Goal: Navigation & Orientation: Find specific page/section

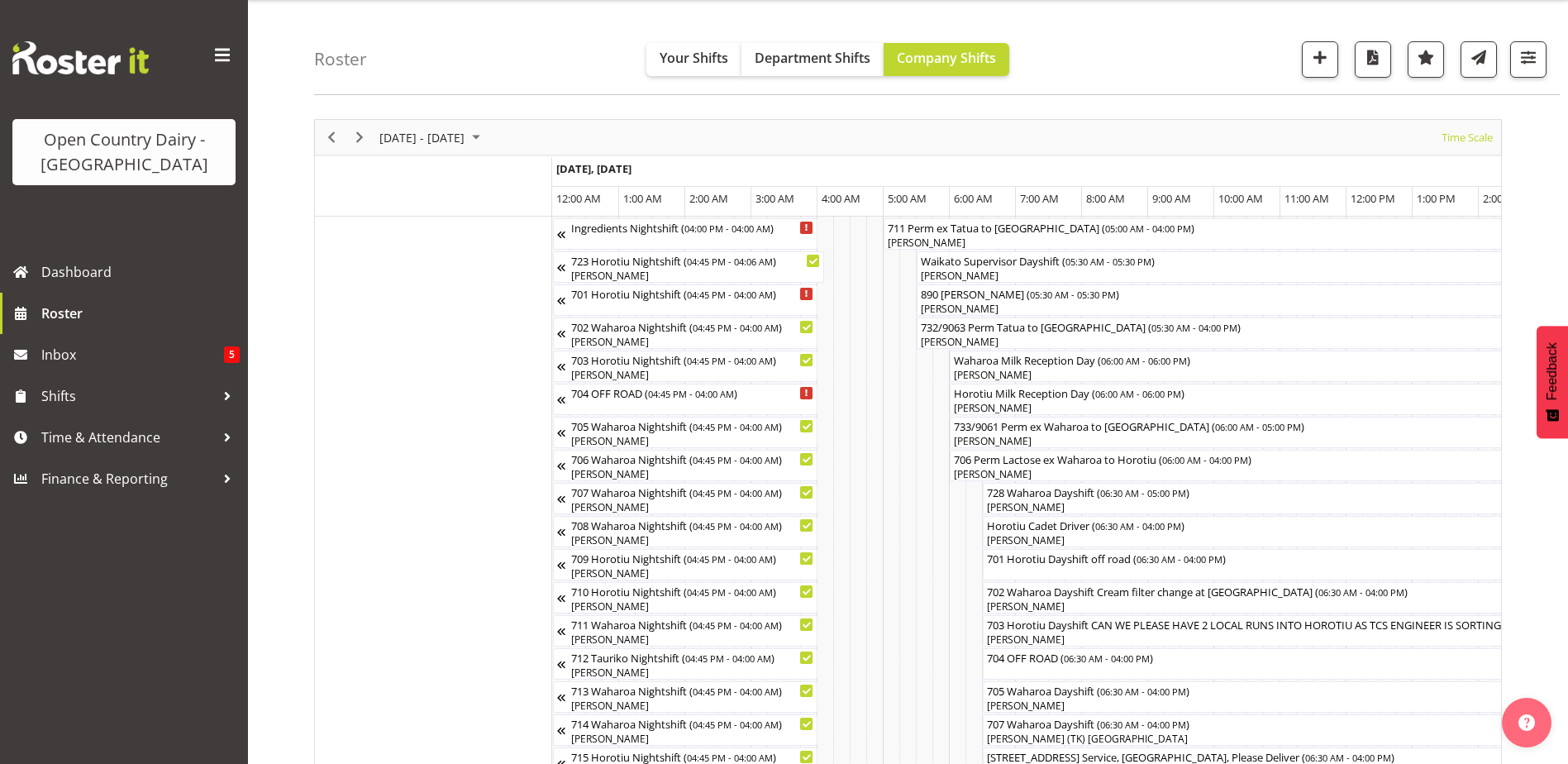
scroll to position [0, 4034]
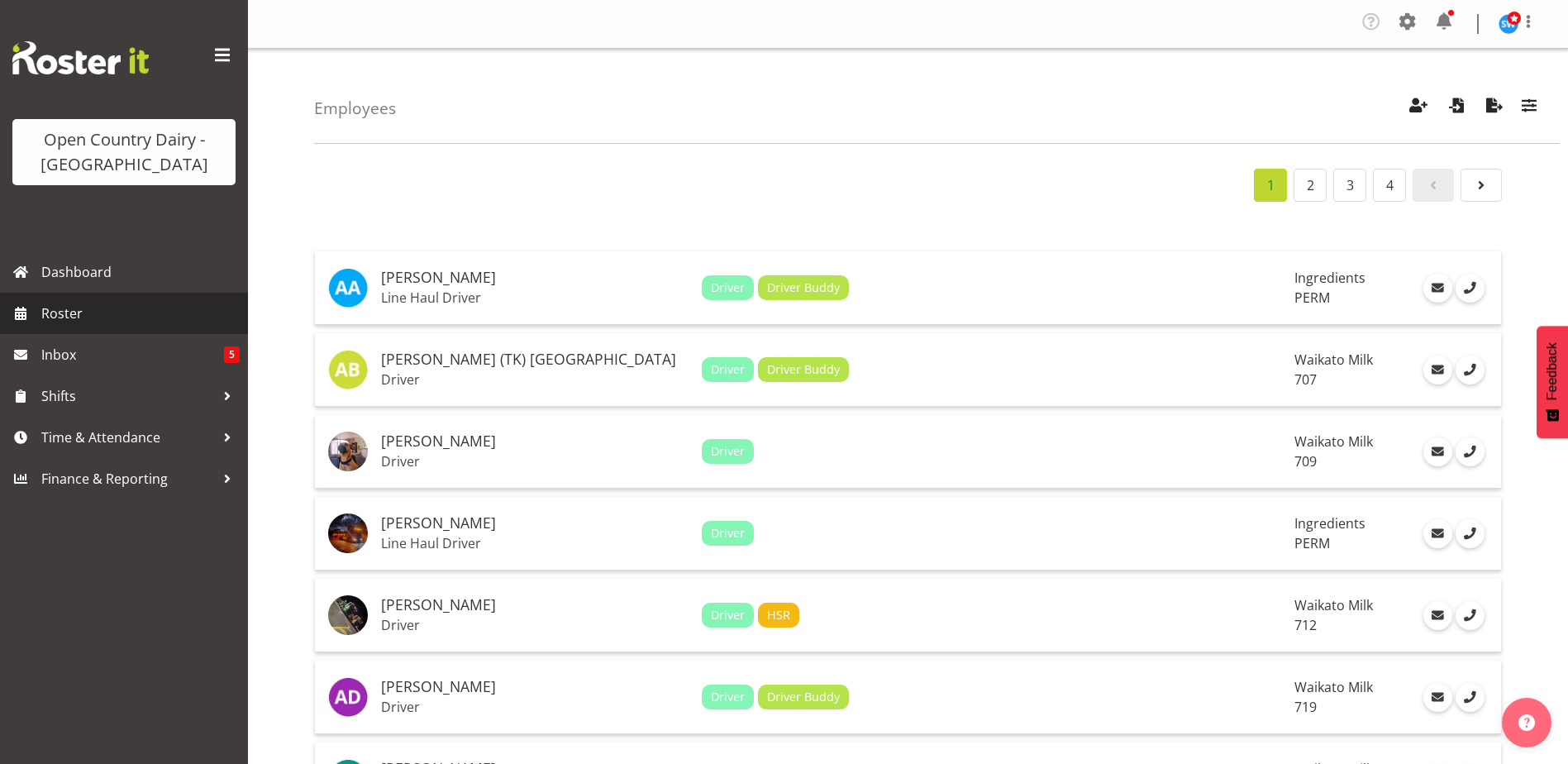
click at [70, 318] on span "Roster" at bounding box center [141, 313] width 198 height 25
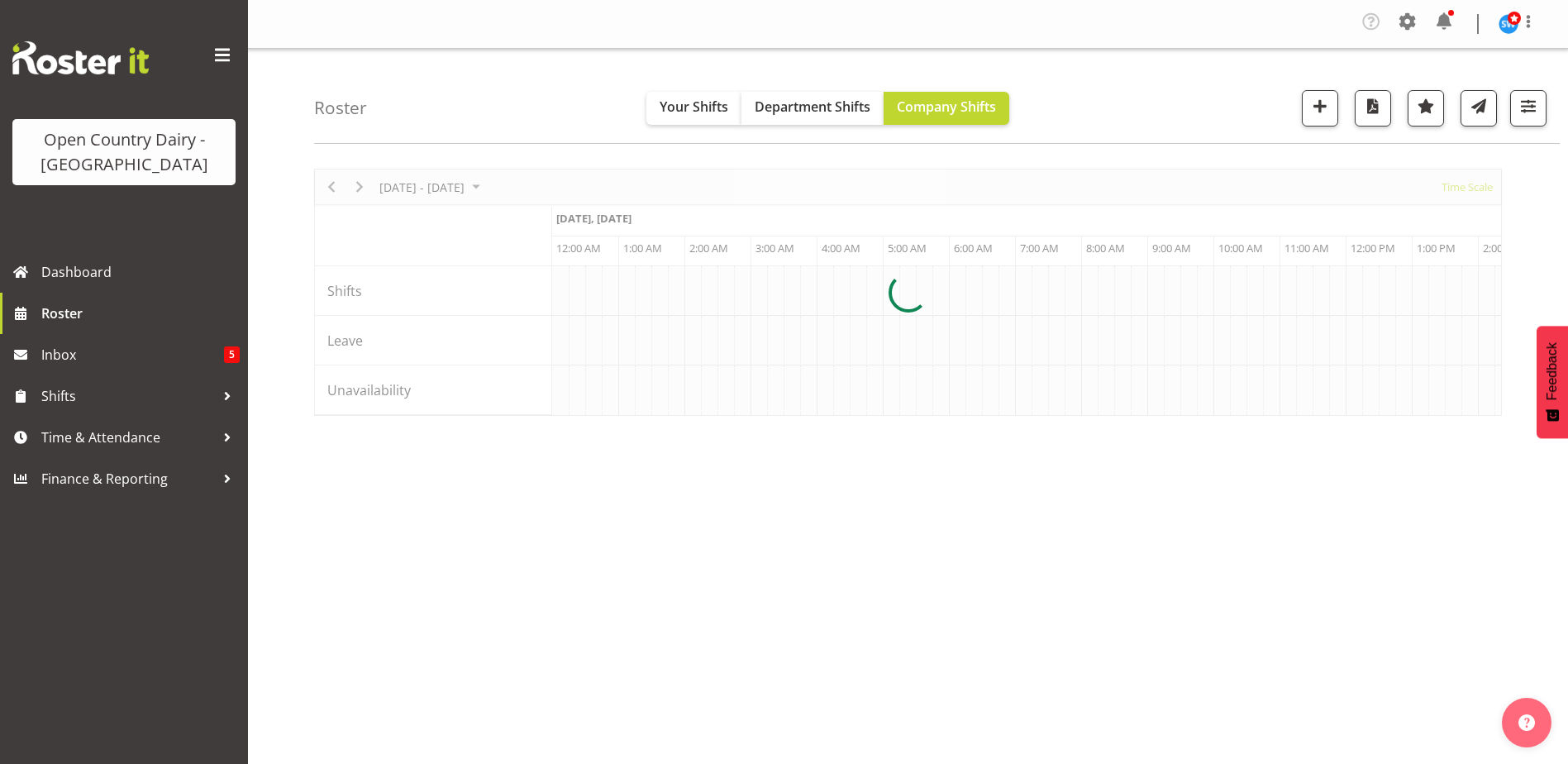
scroll to position [0, 3175]
